Goal: Task Accomplishment & Management: Manage account settings

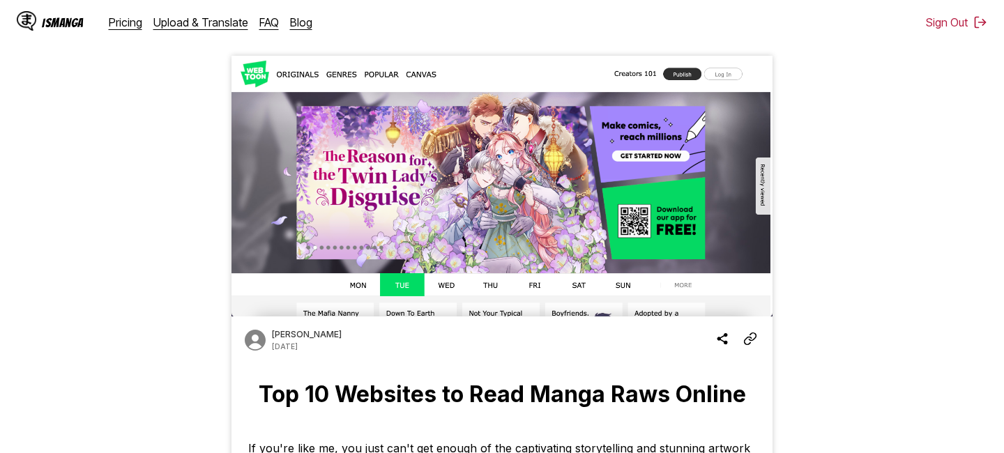
click at [55, 20] on div "IsManga" at bounding box center [63, 22] width 42 height 13
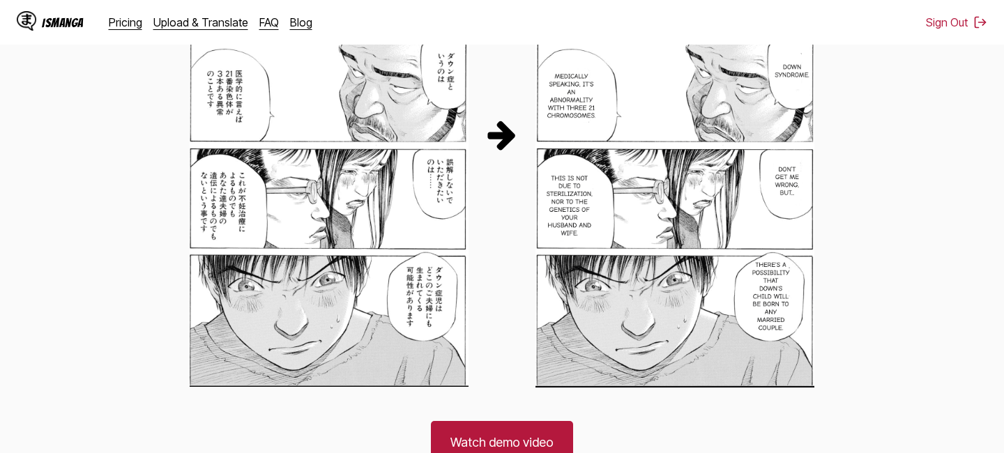
scroll to position [828, 0]
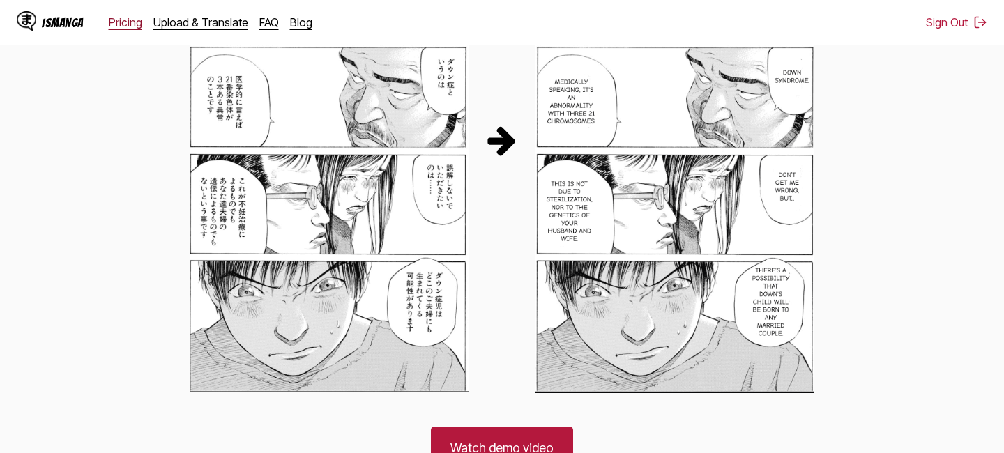
click at [121, 26] on link "Pricing" at bounding box center [125, 22] width 33 height 14
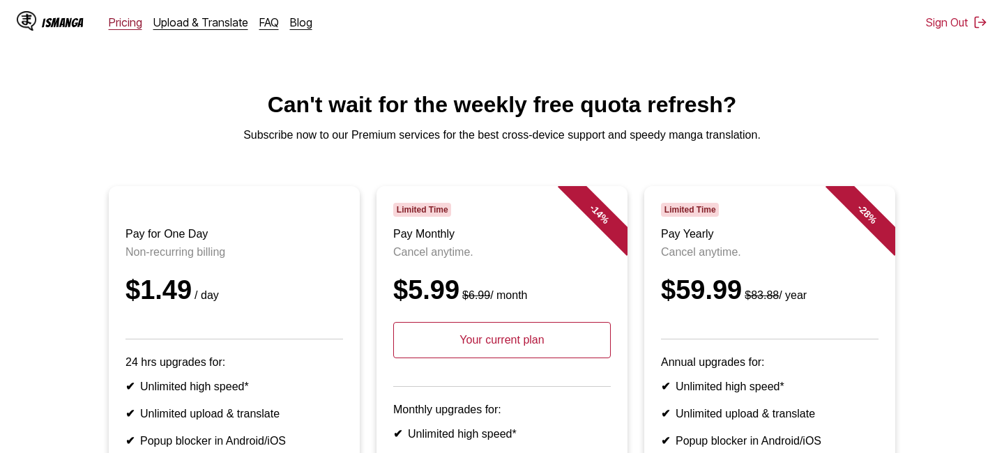
click at [123, 24] on link "Pricing" at bounding box center [125, 22] width 33 height 14
click at [188, 25] on link "Upload & Translate" at bounding box center [200, 22] width 95 height 14
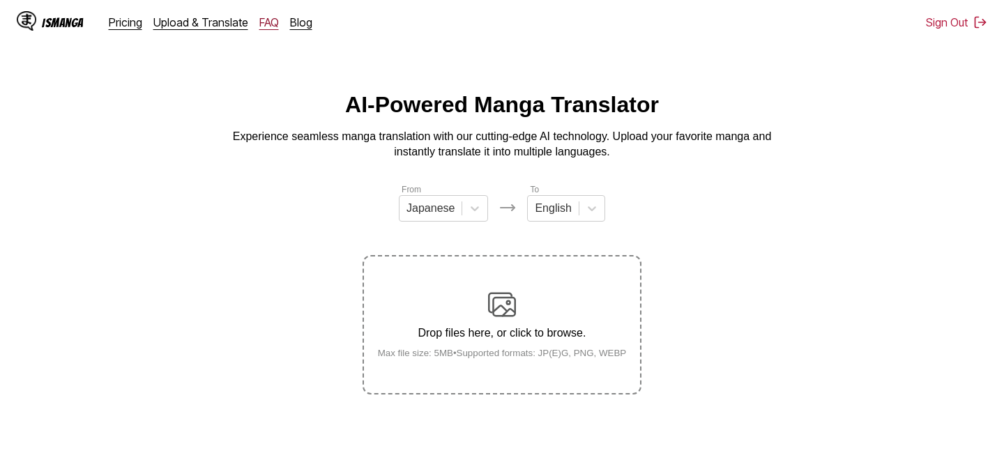
click at [264, 24] on link "FAQ" at bounding box center [269, 22] width 20 height 14
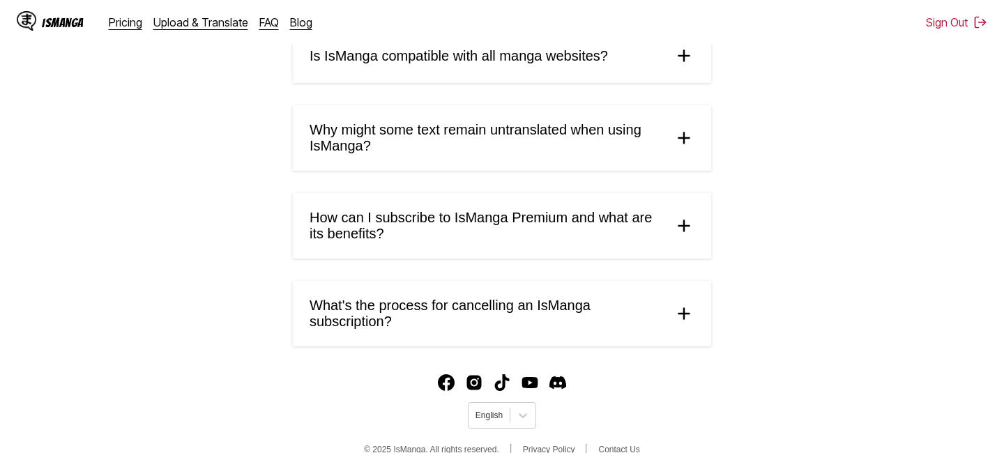
scroll to position [762, 0]
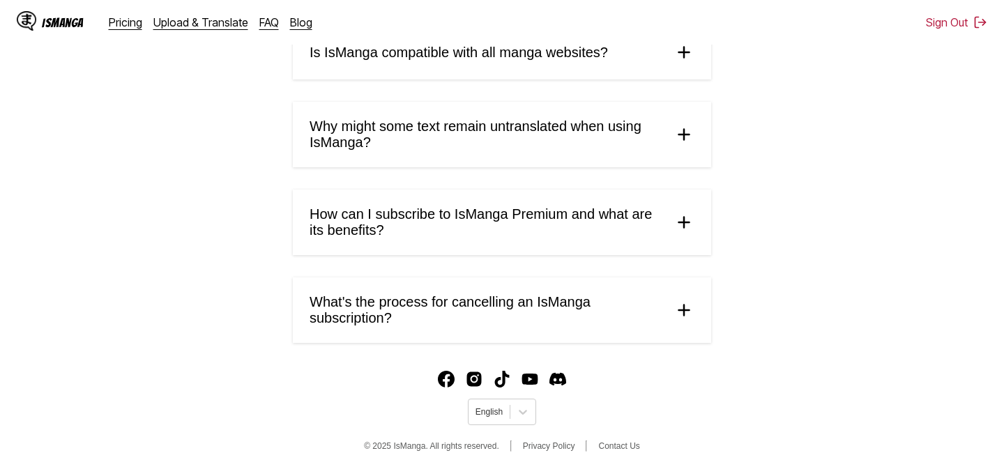
click at [365, 294] on span "What's the process for cancelling an IsManga subscription?" at bounding box center [486, 310] width 353 height 32
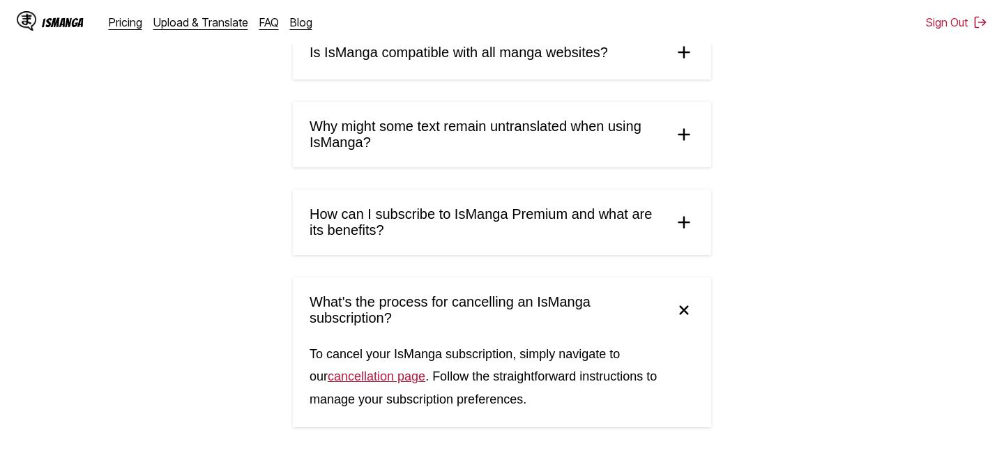
click at [384, 370] on link "cancellation page" at bounding box center [377, 377] width 98 height 14
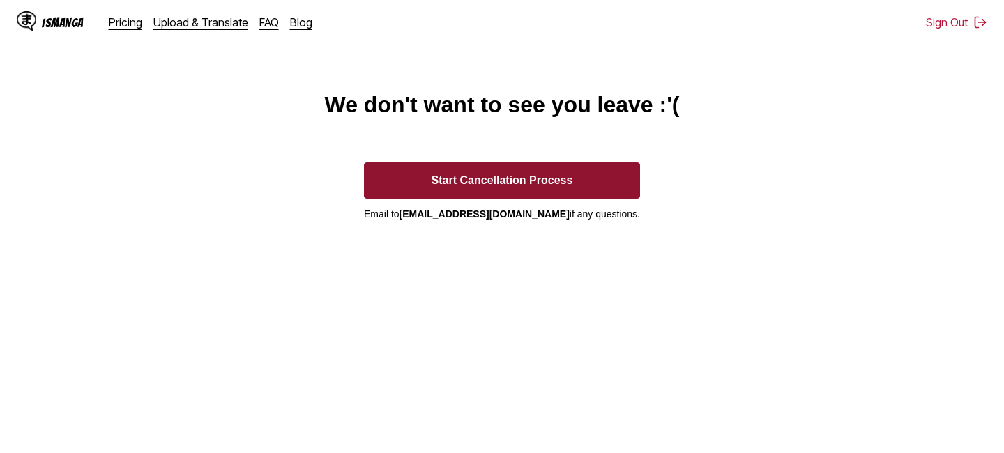
click at [494, 185] on button "Start Cancellation Process" at bounding box center [502, 180] width 276 height 36
